Goal: Complete application form

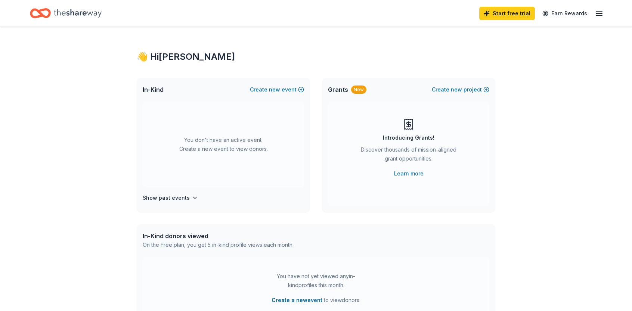
click at [285, 84] on div "In-Kind Create new event" at bounding box center [223, 90] width 173 height 24
click at [286, 89] on button "Create new event" at bounding box center [277, 89] width 54 height 9
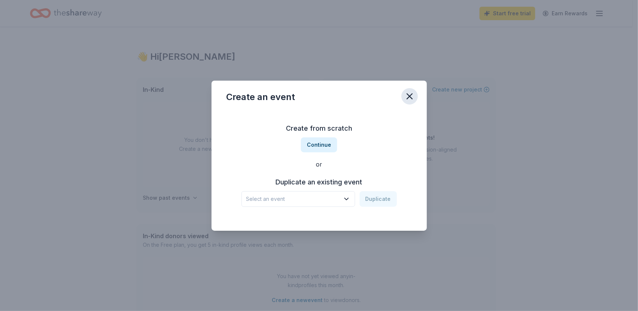
click at [409, 96] on icon "button" at bounding box center [409, 96] width 5 height 5
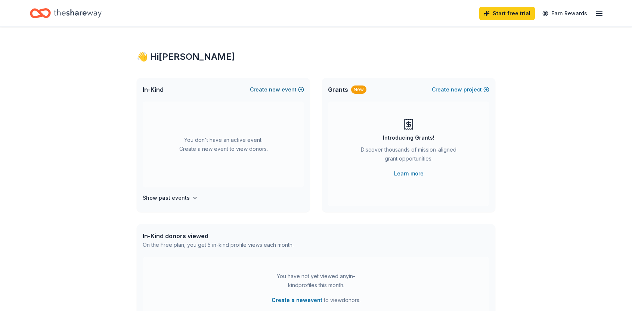
click at [273, 86] on span "new" at bounding box center [274, 89] width 11 height 9
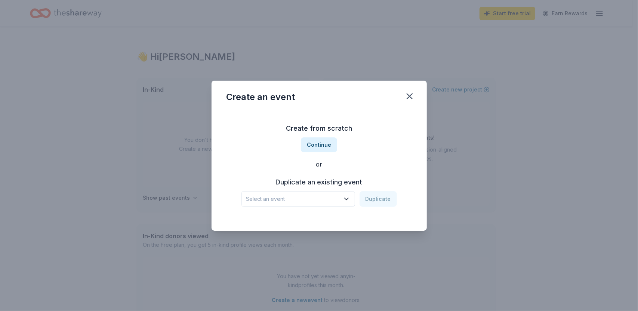
click at [309, 201] on span "Select an event" at bounding box center [292, 199] width 93 height 9
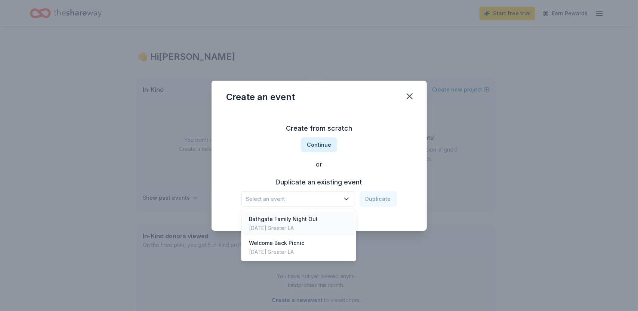
click at [310, 226] on div "Dec 02, 2023 · Greater LA" at bounding box center [283, 228] width 69 height 9
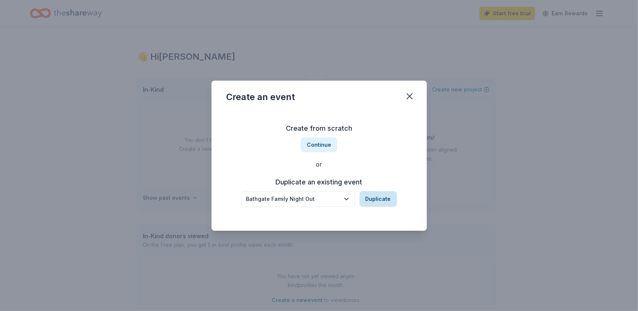
click at [379, 198] on button "Duplicate" at bounding box center [378, 199] width 37 height 16
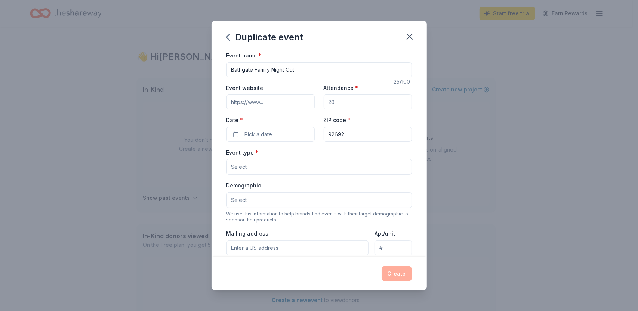
click at [280, 102] on input "Event website" at bounding box center [270, 102] width 88 height 15
click at [345, 100] on input "Attendance *" at bounding box center [368, 102] width 88 height 15
drag, startPoint x: 345, startPoint y: 100, endPoint x: 285, endPoint y: 98, distance: 60.6
click at [285, 98] on div "Event website Attendance * 75 Date * Pick a date ZIP code * 92692" at bounding box center [318, 112] width 185 height 59
click at [280, 139] on button "Pick a date" at bounding box center [270, 134] width 88 height 15
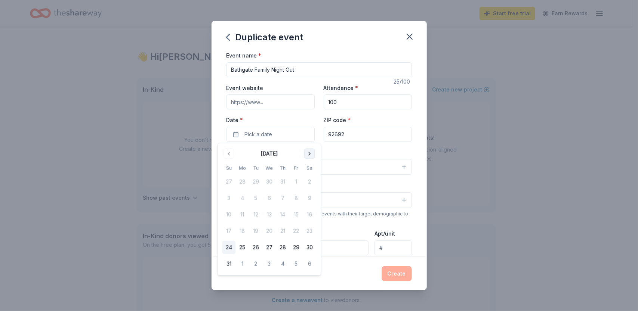
click at [305, 153] on button "Go to next month" at bounding box center [309, 154] width 10 height 10
click at [281, 202] on button "11" at bounding box center [282, 198] width 13 height 13
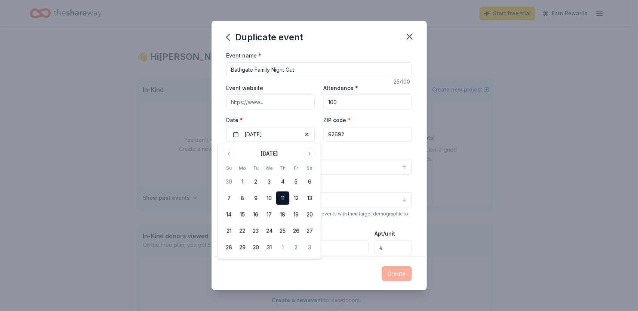
click at [334, 152] on div "Event type * Select" at bounding box center [318, 161] width 185 height 27
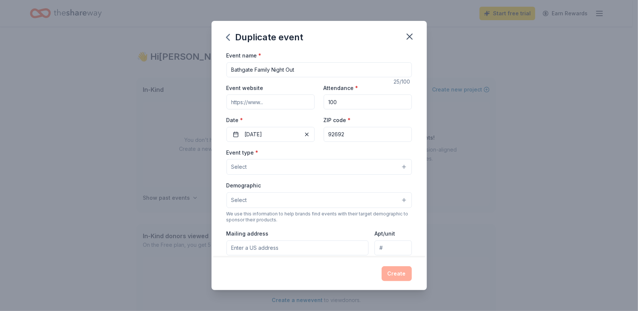
click at [348, 103] on input "100" at bounding box center [368, 102] width 88 height 15
click at [298, 164] on button "Select" at bounding box center [318, 167] width 185 height 16
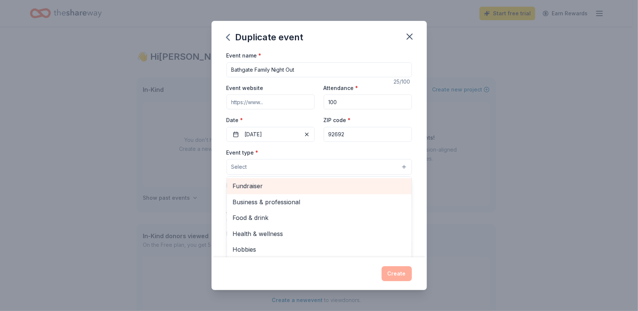
click at [298, 185] on span "Fundraiser" at bounding box center [319, 186] width 173 height 10
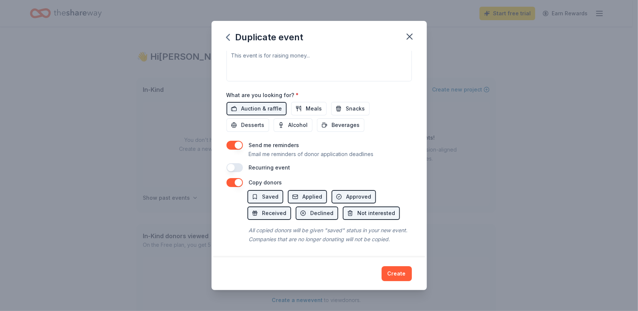
scroll to position [107, 0]
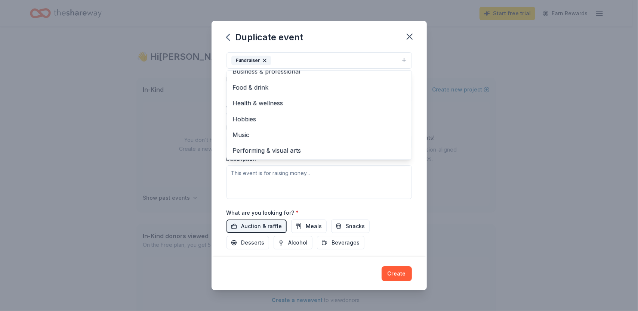
click at [410, 181] on div "Event name * Bathgate Family Night Out 25 /100 Event website Attendance * 100 D…" at bounding box center [319, 154] width 215 height 207
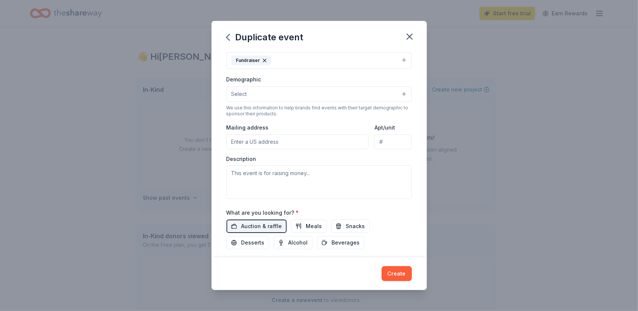
click at [284, 141] on input "Mailing address" at bounding box center [297, 142] width 142 height 15
click at [277, 86] on button "Select" at bounding box center [318, 94] width 185 height 16
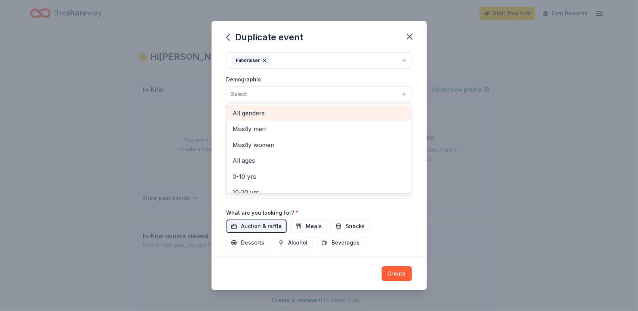
click at [281, 114] on span "All genders" at bounding box center [319, 113] width 173 height 10
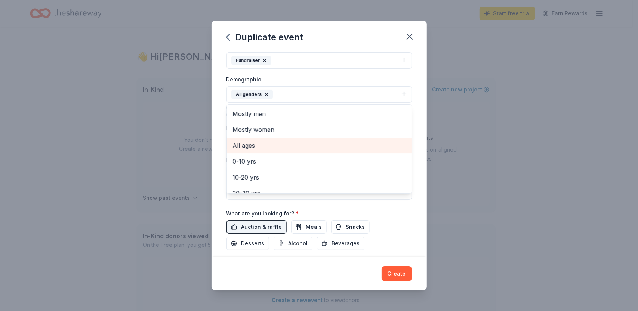
click at [283, 141] on span "All ages" at bounding box center [319, 146] width 173 height 10
click at [416, 202] on div "Event name * Bathgate Family Night Out 25 /100 Event website Attendance * 100 D…" at bounding box center [319, 154] width 215 height 207
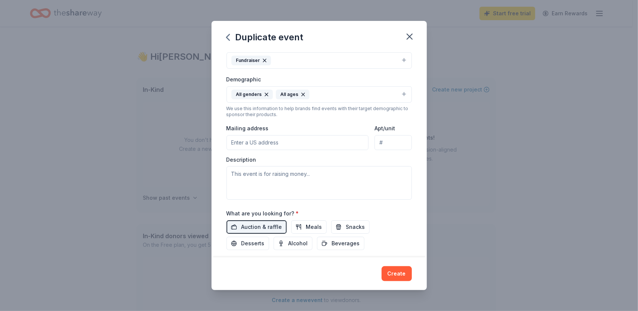
scroll to position [0, 0]
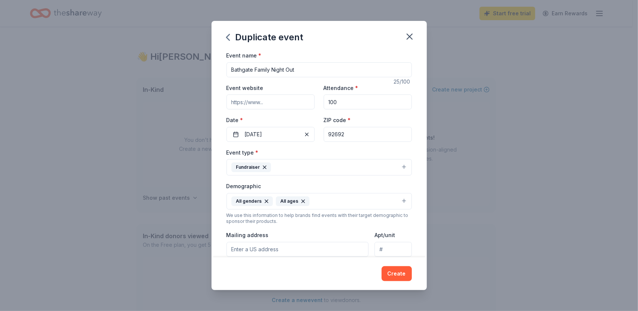
drag, startPoint x: 321, startPoint y: 101, endPoint x: 305, endPoint y: 102, distance: 16.5
click at [309, 102] on div "Event website Attendance * 100 Date * 12/11/2025 ZIP code * 92692" at bounding box center [318, 112] width 185 height 59
drag, startPoint x: 324, startPoint y: 101, endPoint x: 303, endPoint y: 99, distance: 20.2
click at [305, 99] on div "Event website Attendance * 700 Date * 12/11/2025 ZIP code * 92692" at bounding box center [318, 112] width 185 height 59
type input "500"
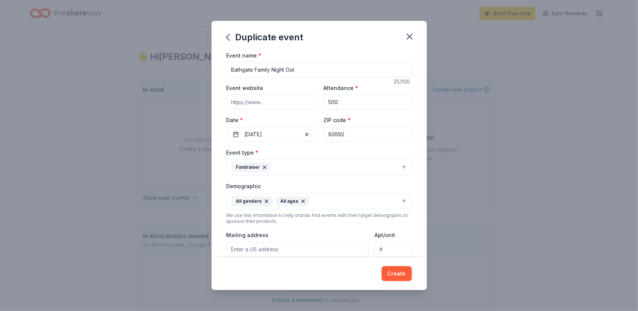
click at [410, 114] on div "Event name * Bathgate Family Night Out 25 /100 Event website Attendance * 500 D…" at bounding box center [319, 154] width 215 height 207
click at [282, 104] on input "Event website" at bounding box center [270, 102] width 88 height 15
click at [301, 90] on div "Event website" at bounding box center [270, 96] width 88 height 27
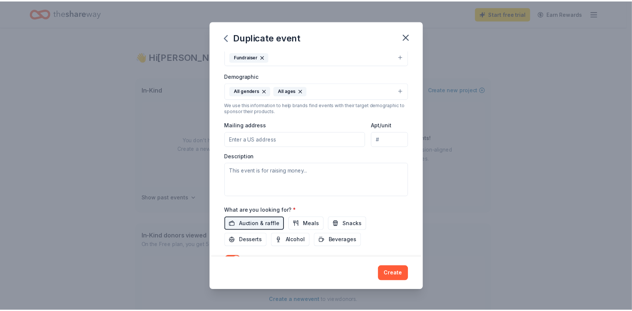
scroll to position [124, 0]
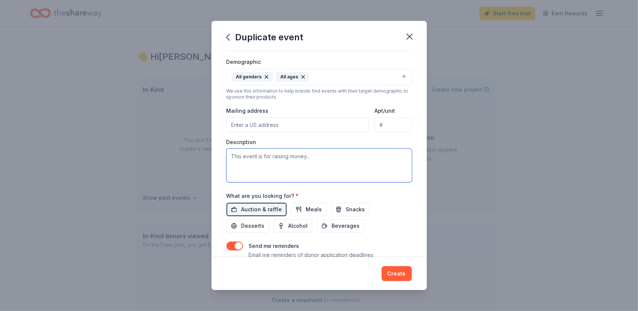
click at [321, 166] on textarea at bounding box center [318, 166] width 185 height 34
type textarea "Science camp scholarships for our 5th grade class."
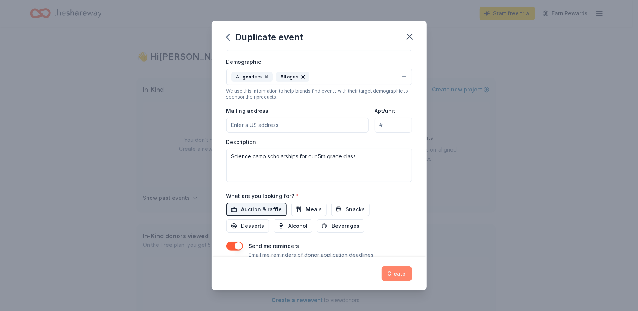
click at [400, 272] on button "Create" at bounding box center [397, 273] width 30 height 15
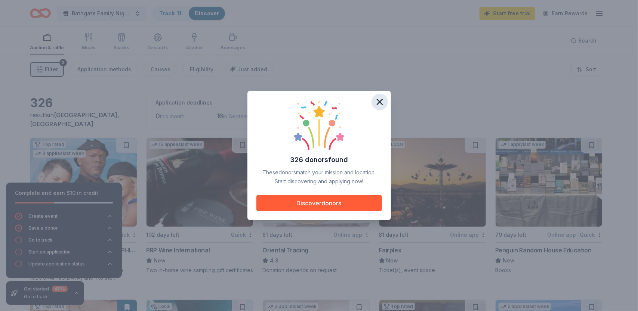
click at [380, 101] on icon "button" at bounding box center [379, 101] width 5 height 5
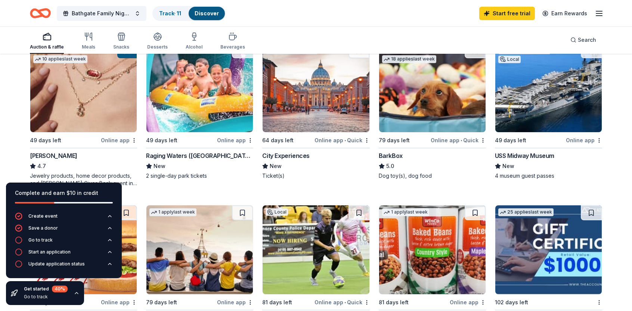
scroll to position [249, 0]
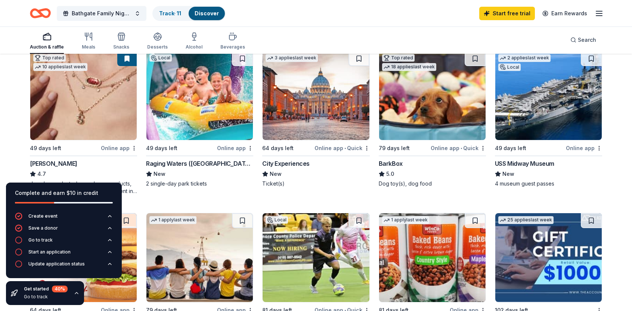
click at [149, 201] on div "Top rated 3 applies last week 88 days left Online app • Quick Hollywood Wax Mus…" at bounding box center [316, 204] width 573 height 631
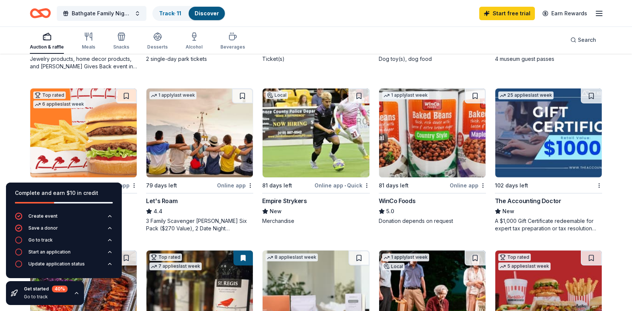
scroll to position [498, 0]
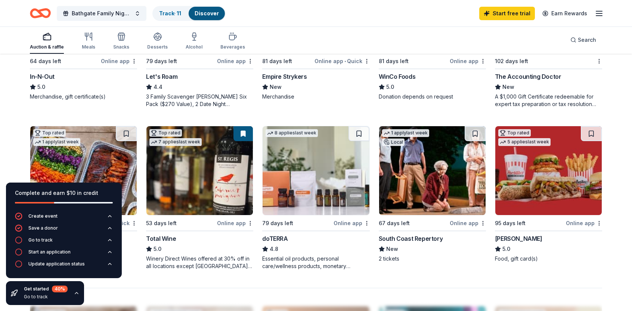
click at [120, 62] on div "Online app" at bounding box center [119, 60] width 36 height 9
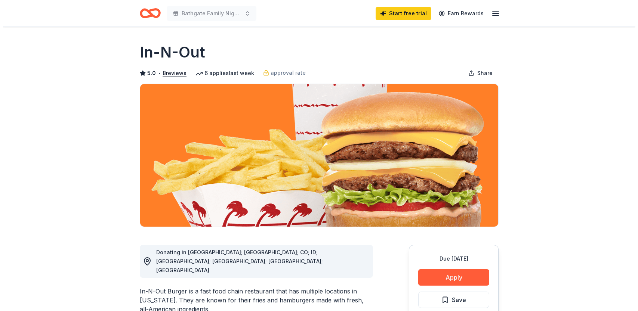
scroll to position [124, 0]
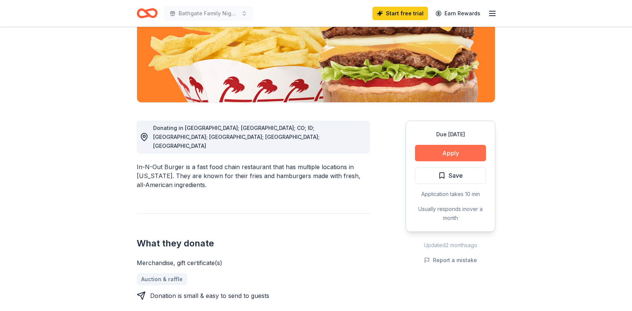
click at [431, 147] on button "Apply" at bounding box center [450, 153] width 71 height 16
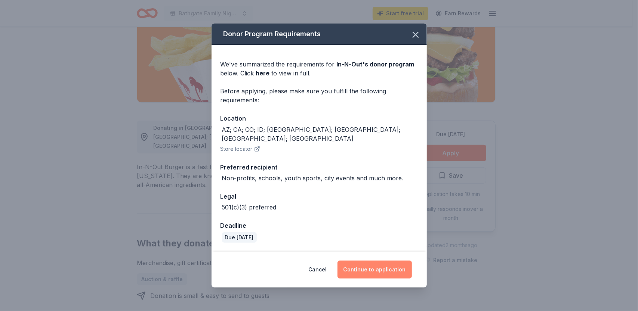
click at [371, 263] on button "Continue to application" at bounding box center [374, 270] width 74 height 18
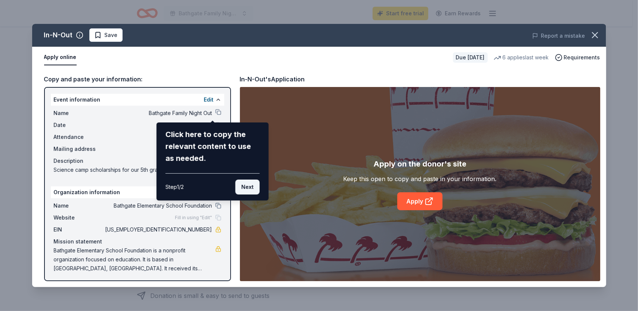
click at [245, 188] on button "Next" at bounding box center [247, 187] width 24 height 15
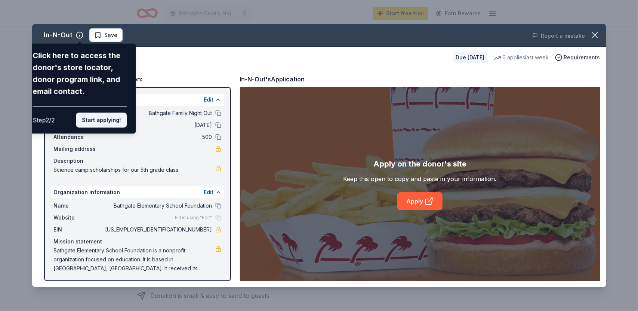
click at [110, 122] on button "Start applying!" at bounding box center [101, 120] width 51 height 15
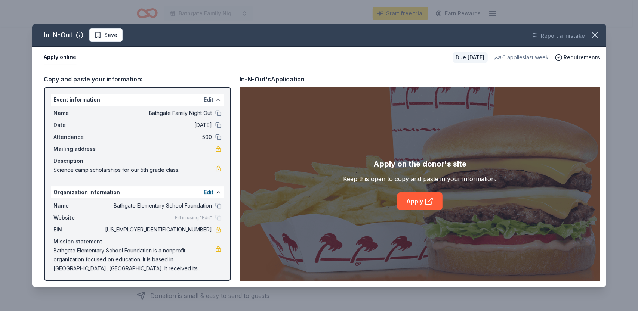
click at [204, 99] on button "Edit" at bounding box center [209, 99] width 10 height 9
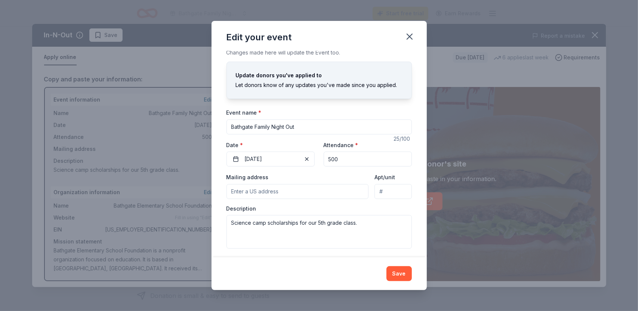
scroll to position [5, 0]
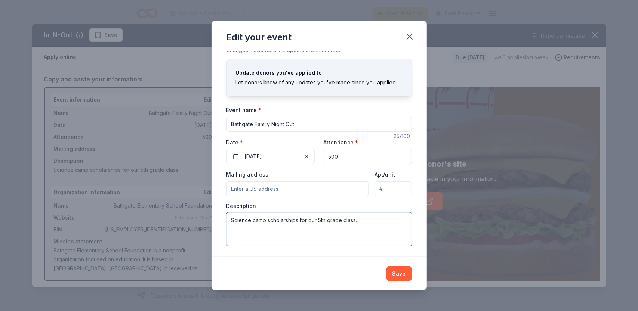
click at [330, 229] on textarea "Science camp scholarships for our 5th grade class." at bounding box center [318, 230] width 185 height 34
drag, startPoint x: 374, startPoint y: 224, endPoint x: 186, endPoint y: 209, distance: 188.2
click at [189, 210] on div "Edit your event Changes made here will update the Event too. Update donors you'…" at bounding box center [319, 155] width 638 height 311
paste textarea "We are hosting a silent auction on [DATE] as part of our Bathgate Family Night …"
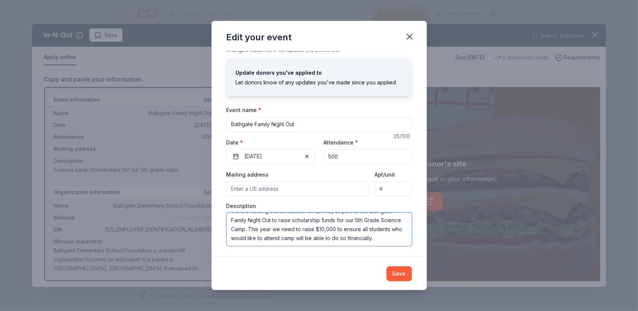
scroll to position [0, 0]
drag, startPoint x: 315, startPoint y: 219, endPoint x: 350, endPoint y: 219, distance: 34.8
click at [350, 219] on textarea "We are hosting a silent auction on [DATE] as part of our Bathgate Family Night …" at bounding box center [318, 230] width 185 height 34
click at [346, 219] on textarea "We are hosting a silent auction on [DATE] as part of our Bathgate Family Night …" at bounding box center [318, 230] width 185 height 34
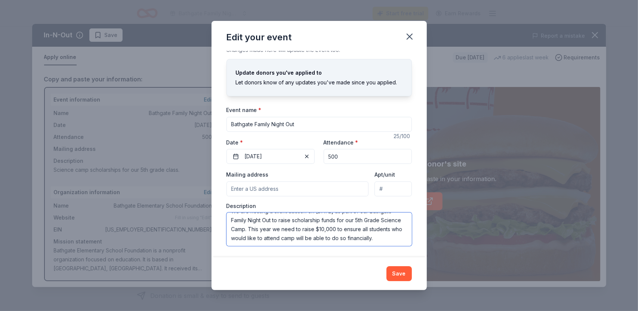
click at [361, 223] on textarea "We are hosting a silent auction on [DATE] as part of our Bathgate Family Night …" at bounding box center [318, 230] width 185 height 34
click at [386, 231] on textarea "We are hosting a silent auction on [DATE] as part of our Bathgate Family Night …" at bounding box center [318, 230] width 185 height 34
click at [363, 242] on textarea "We are hosting a silent auction on [DATE] as part of our Bathgate Family Night …" at bounding box center [318, 230] width 185 height 34
type textarea "We are hosting a silent auction on [DATE] as part of our Bathgate Family Night …"
click at [402, 272] on button "Save" at bounding box center [398, 273] width 25 height 15
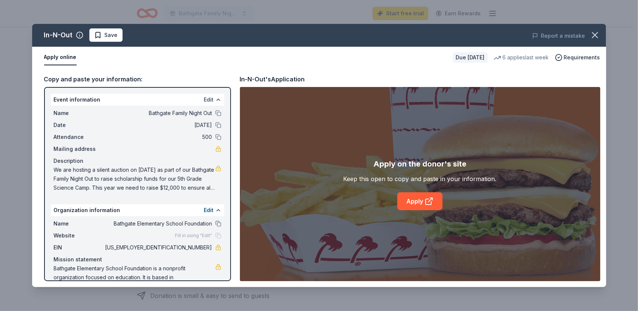
click at [204, 100] on button "Edit" at bounding box center [209, 99] width 10 height 9
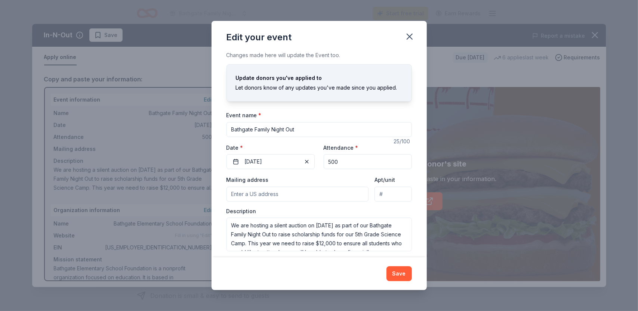
click at [298, 191] on input "Mailing address" at bounding box center [297, 194] width 142 height 15
paste input "[STREET_ADDRESS]"
type input "[STREET_ADDRESS]"
click at [401, 276] on button "Save" at bounding box center [398, 273] width 25 height 15
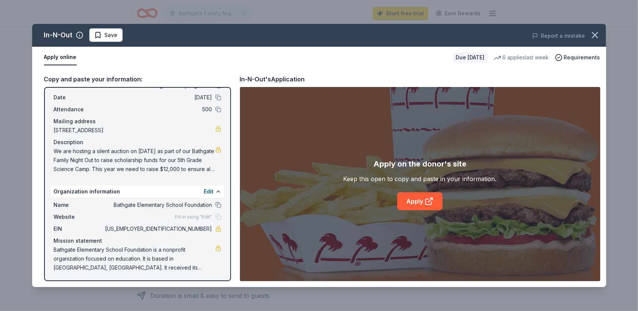
scroll to position [28, 0]
click at [426, 202] on icon at bounding box center [429, 202] width 6 height 6
